Goal: Task Accomplishment & Management: Use online tool/utility

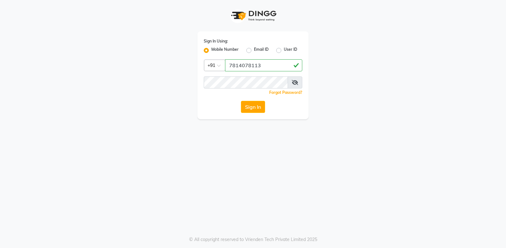
type input "7814078113"
click at [241, 101] on button "Sign In" at bounding box center [253, 107] width 24 height 12
click at [254, 105] on button "Sign In" at bounding box center [253, 107] width 24 height 12
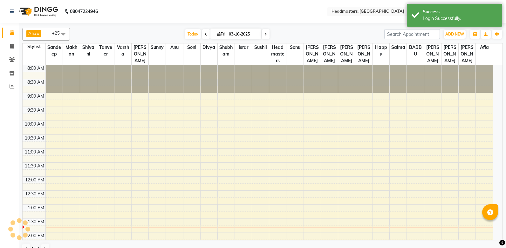
select select "en"
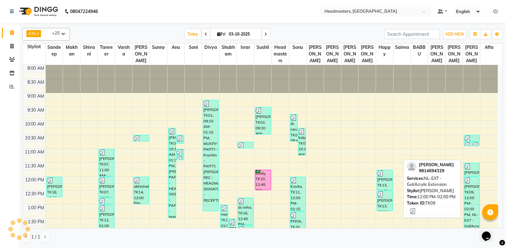
scroll to position [32, 0]
